Goal: Obtain resource: Obtain resource

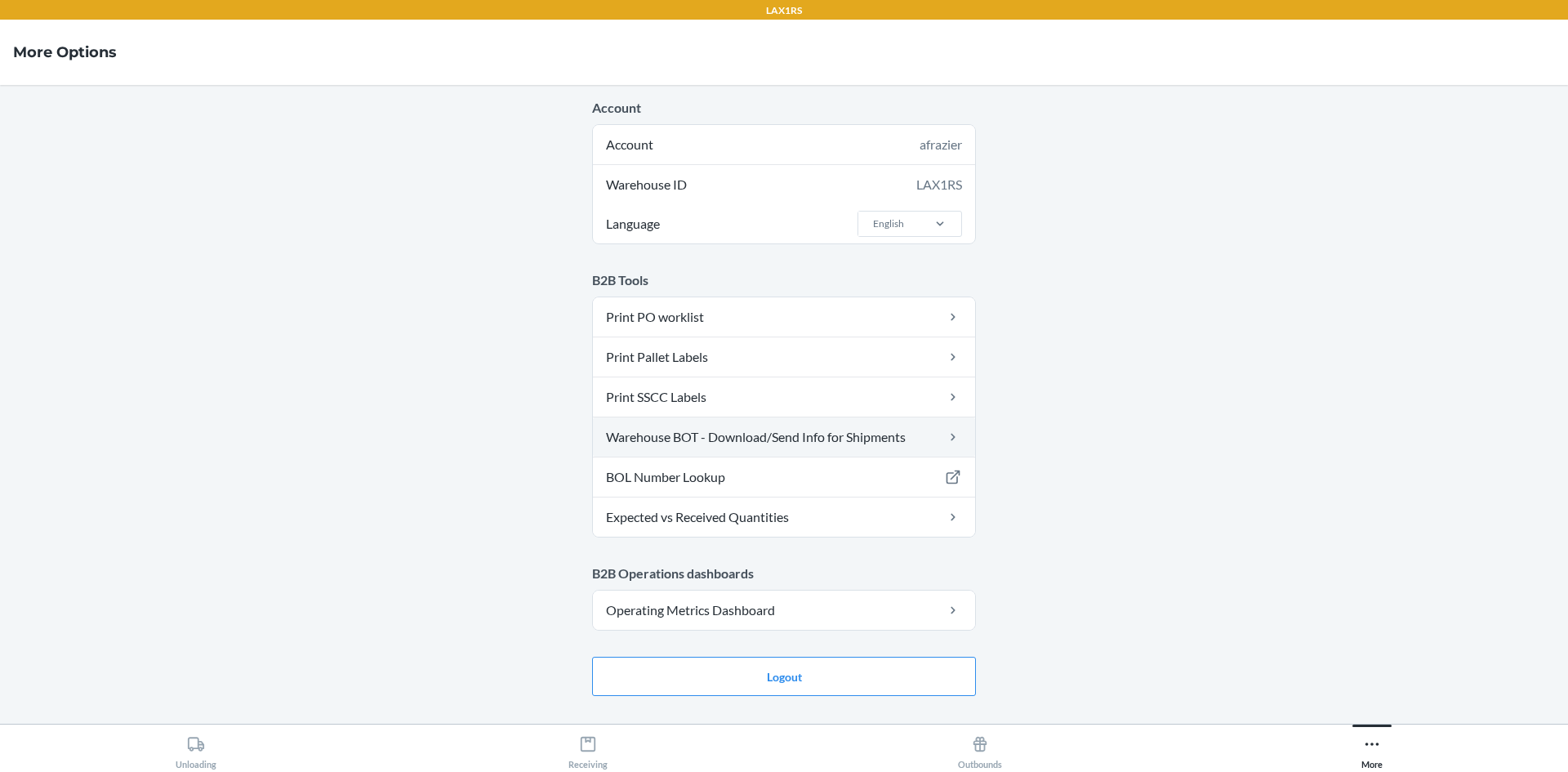
click at [734, 431] on link "Warehouse BOT - Download/Send Info for Shipments" at bounding box center [784, 436] width 383 height 39
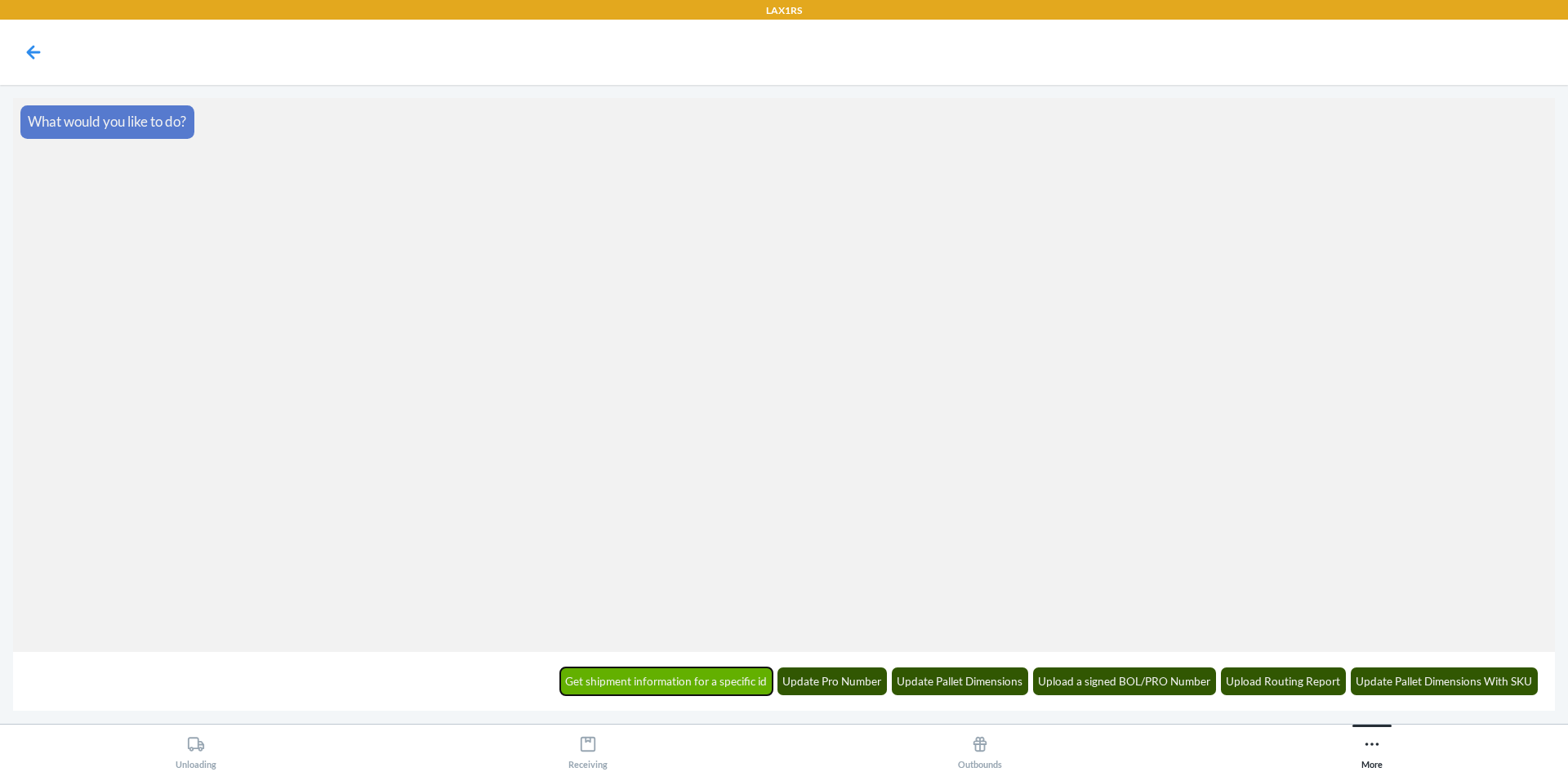
click at [699, 673] on button "Get shipment information for a specific id" at bounding box center [667, 681] width 213 height 28
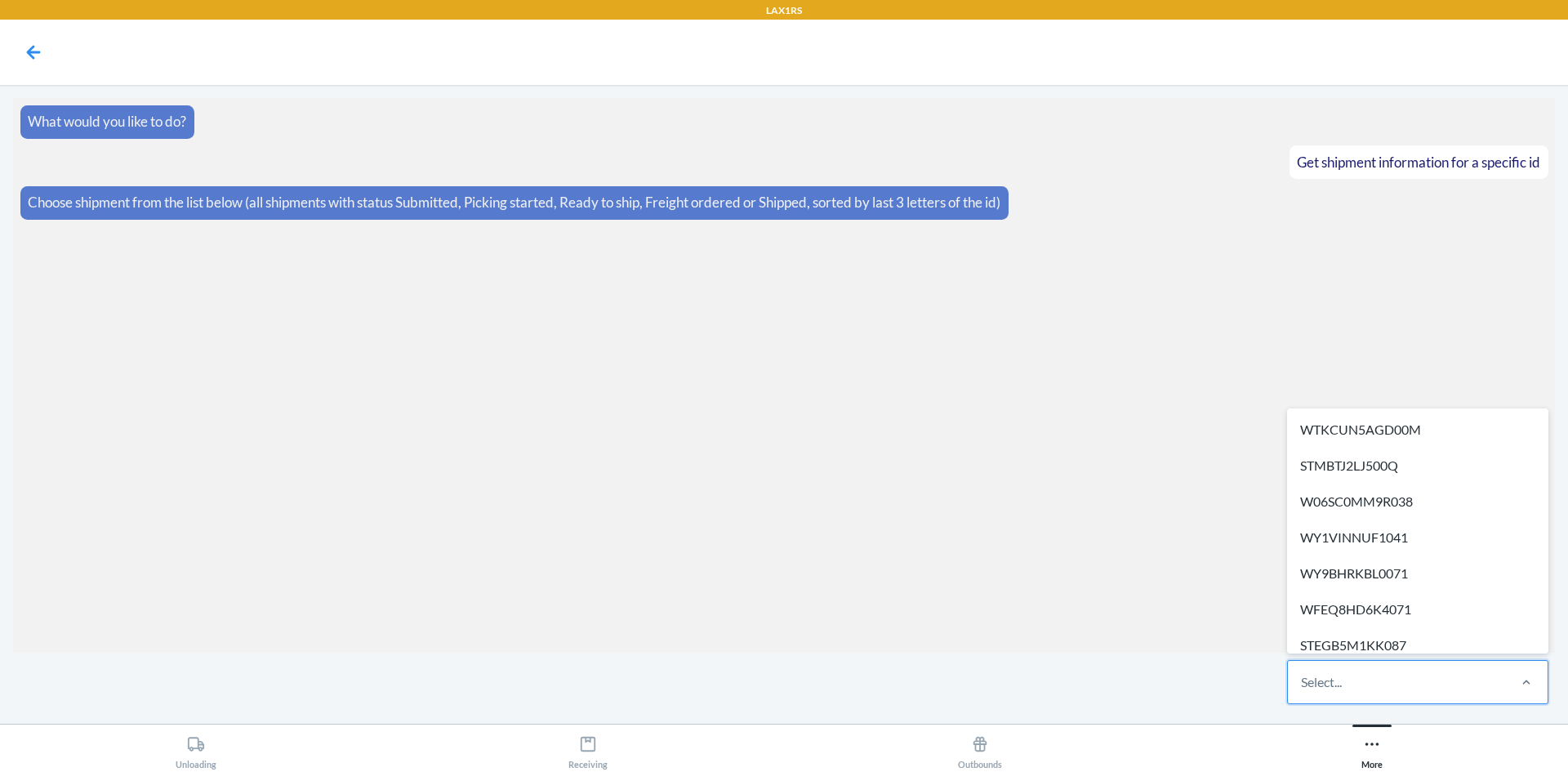
click at [1336, 687] on div "Select..." at bounding box center [1321, 681] width 41 height 19
click at [1303, 687] on input "option WTKCUN5AGD00M focused, 1 of 642. 642 results available. Use Up and Down …" at bounding box center [1302, 681] width 2 height 19
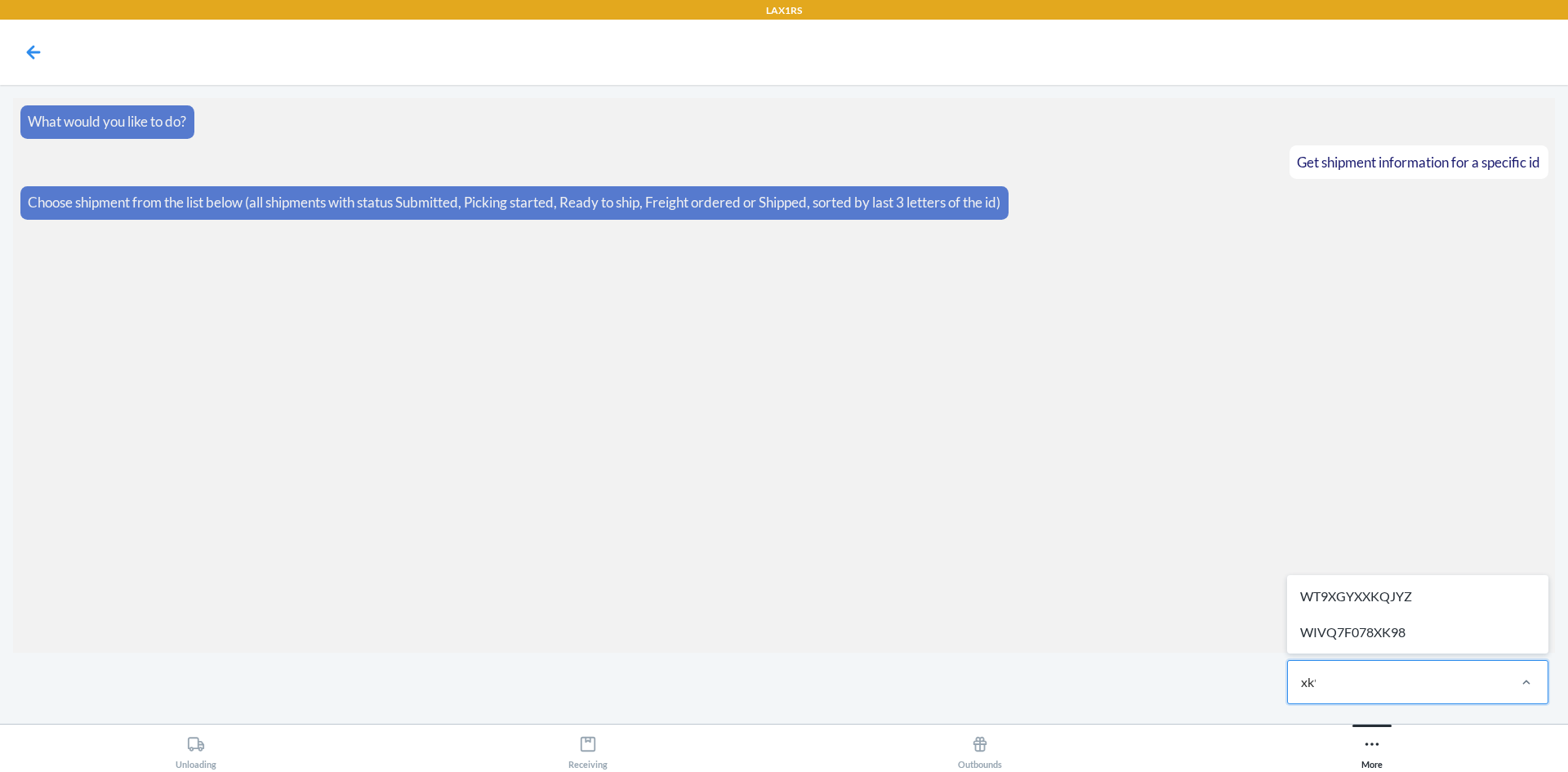
type input "xk98"
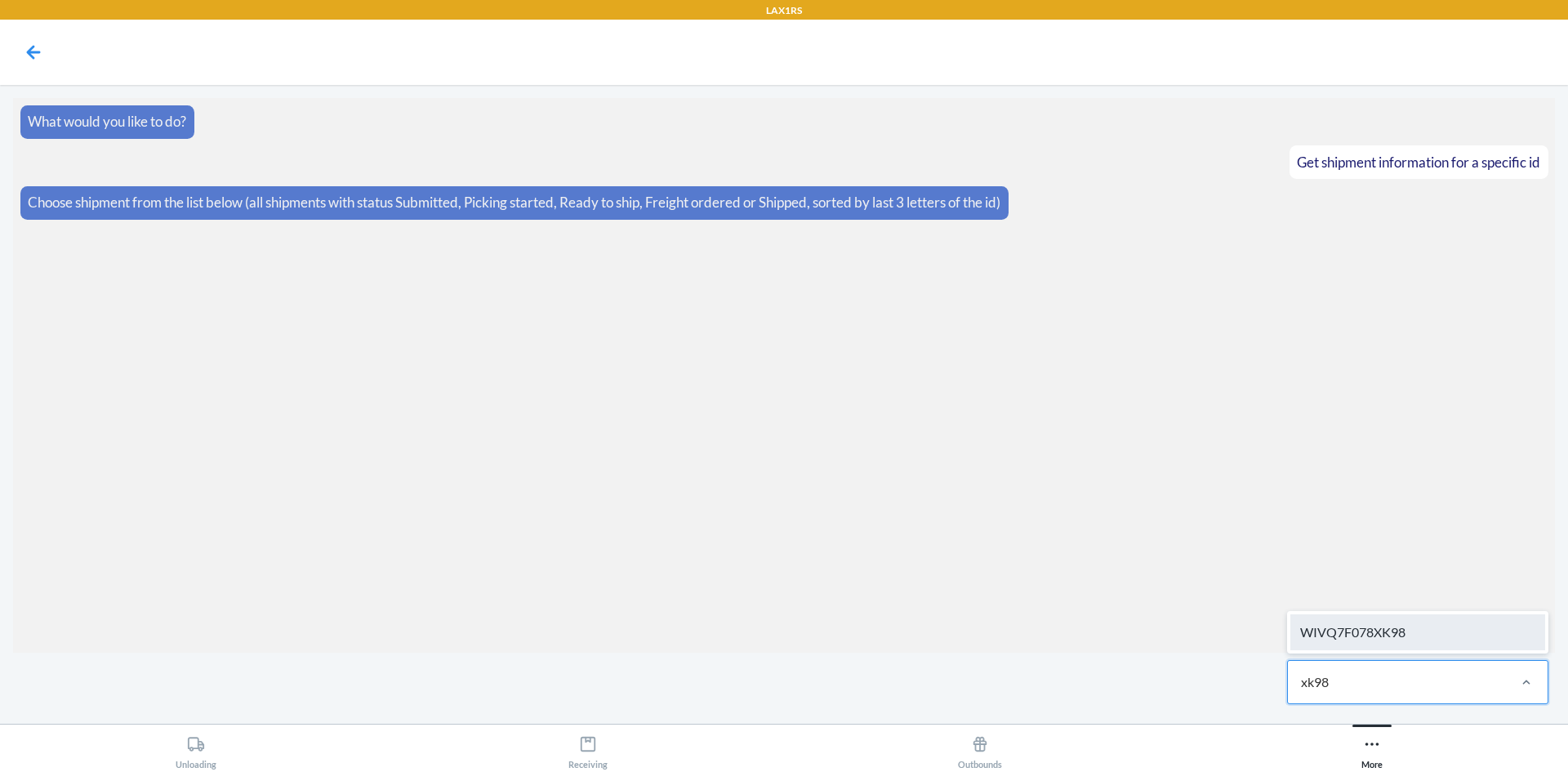
click at [1442, 635] on div "WIVQ7F078XK98" at bounding box center [1418, 632] width 255 height 36
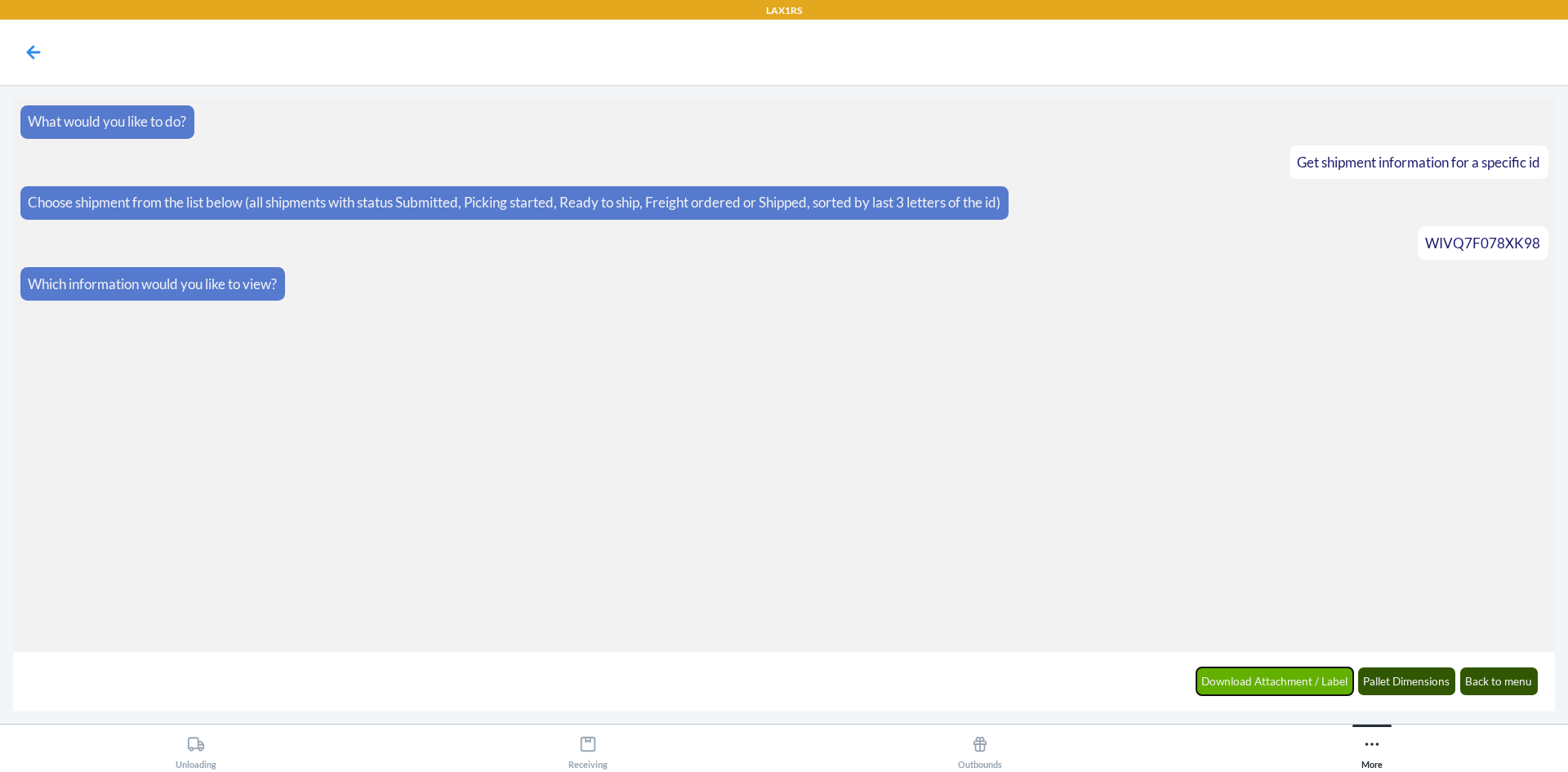
click at [1326, 683] on button "Download Attachment / Label" at bounding box center [1275, 681] width 158 height 28
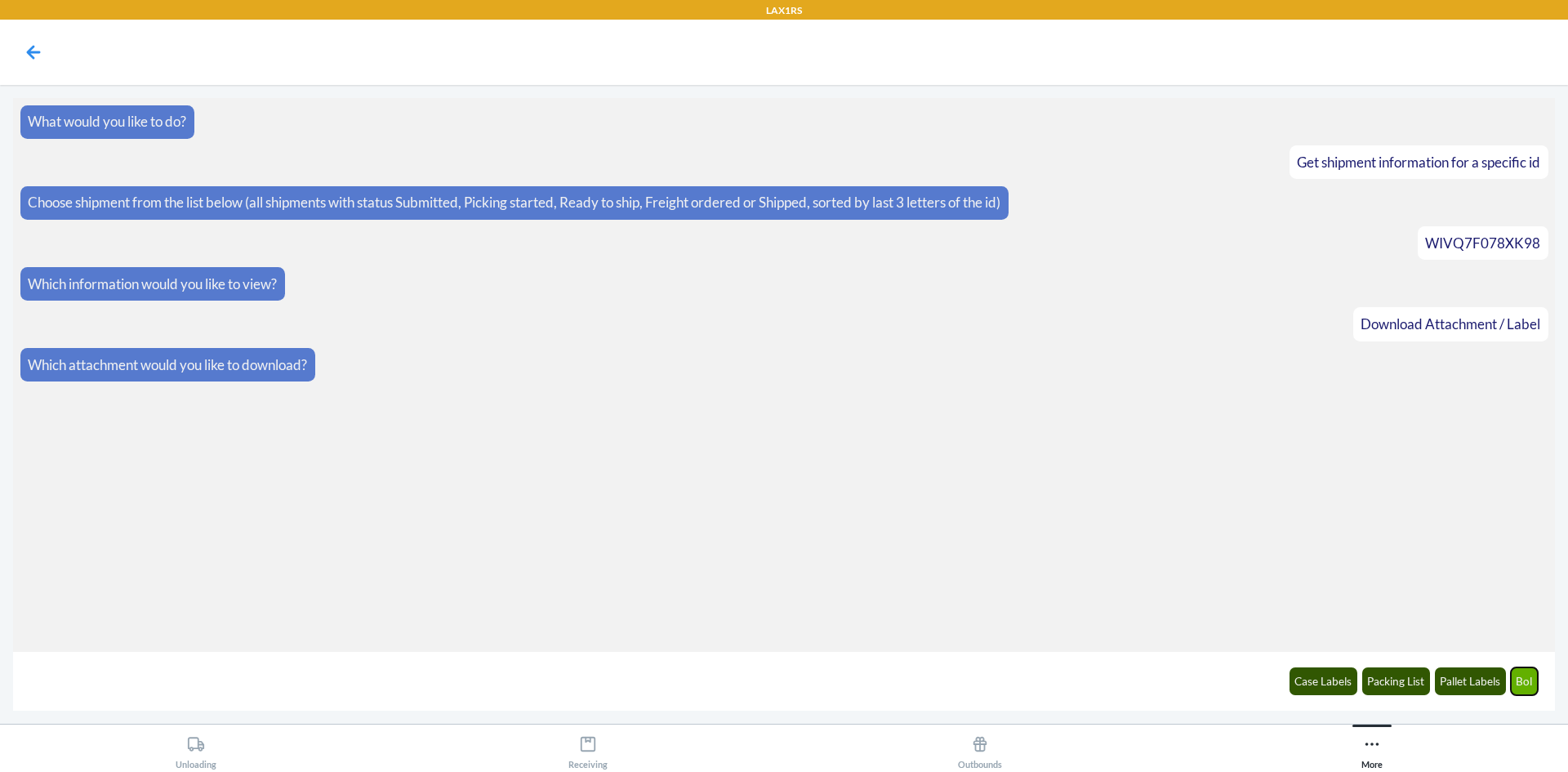
click at [1518, 681] on button "Bol" at bounding box center [1524, 681] width 28 height 28
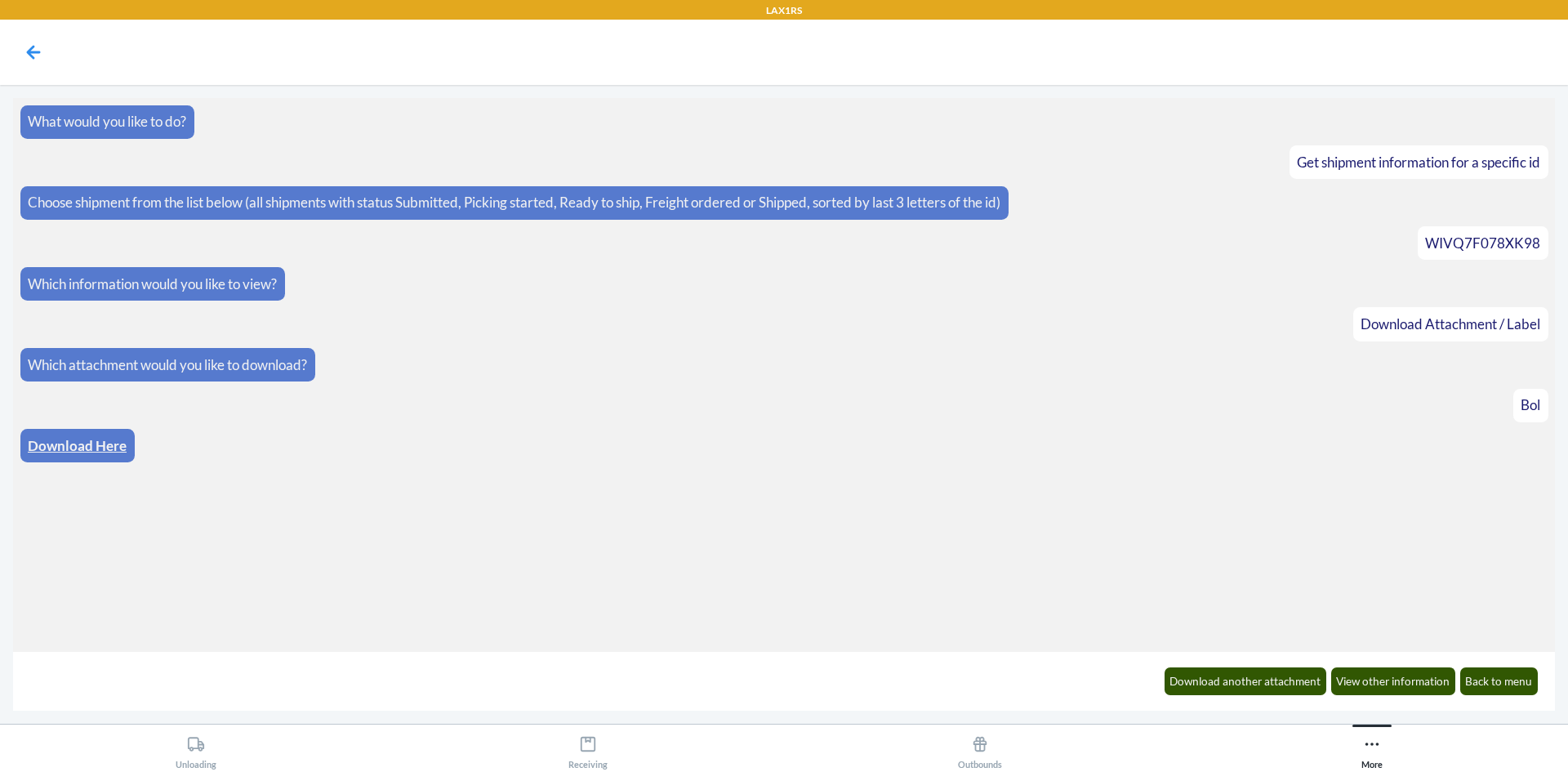
click at [72, 441] on link "Download Here" at bounding box center [77, 446] width 99 height 17
